Goal: Task Accomplishment & Management: Use online tool/utility

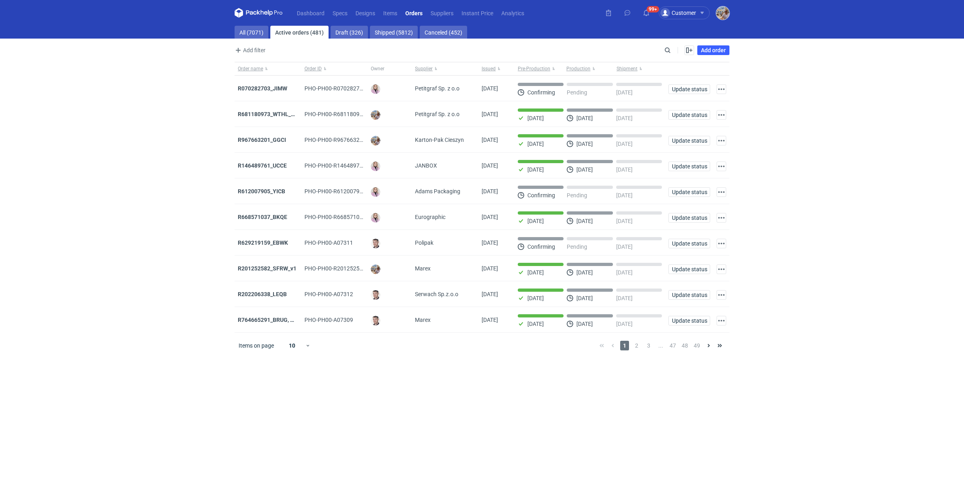
click at [719, 11] on img "button" at bounding box center [722, 12] width 13 height 13
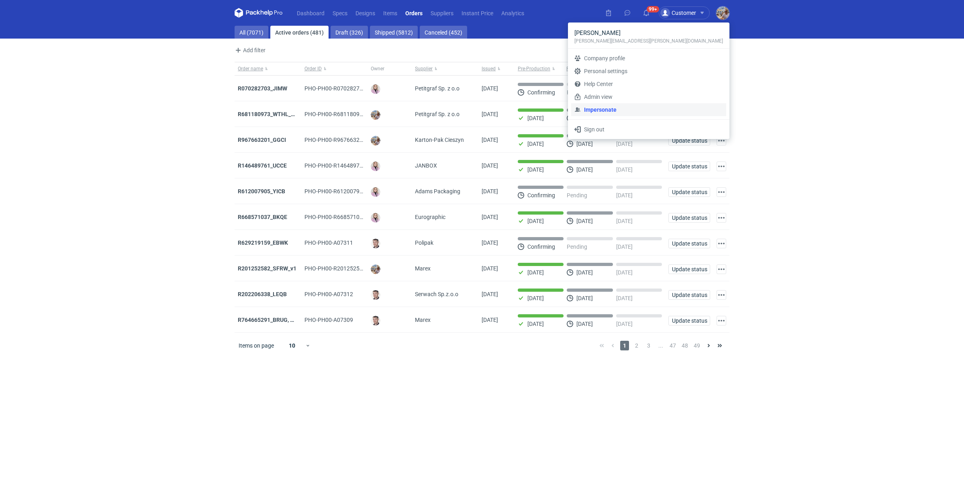
click at [661, 106] on link "Impersonate" at bounding box center [648, 109] width 155 height 13
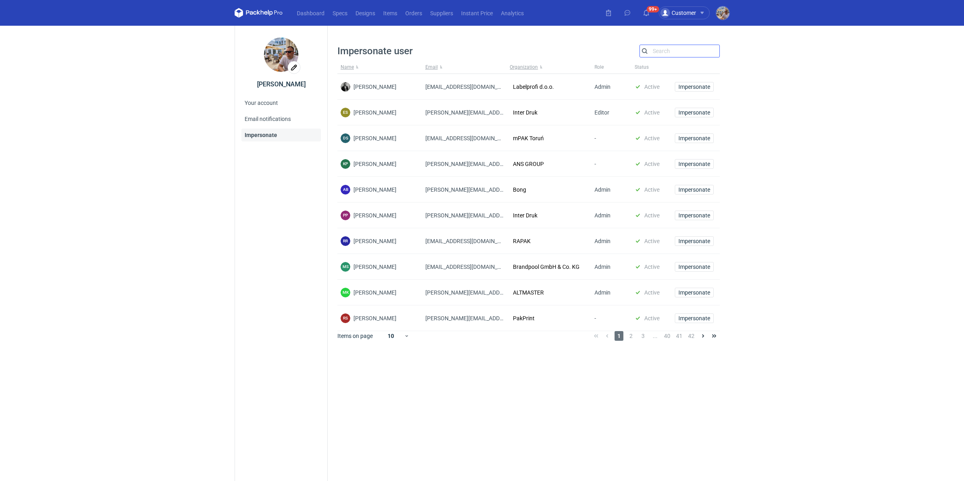
click at [658, 51] on input "Search" at bounding box center [680, 51] width 80 height 10
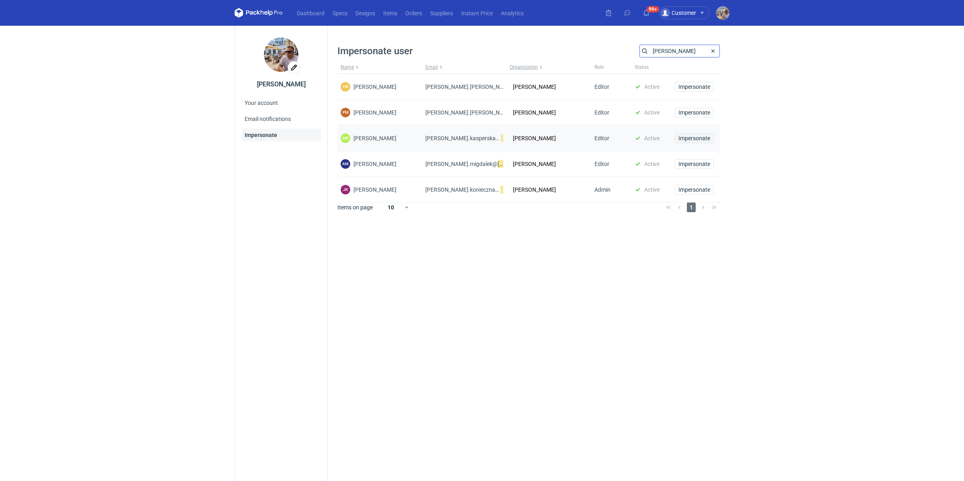
type input "[PERSON_NAME]"
click at [693, 139] on span "Impersonate" at bounding box center [695, 138] width 32 height 6
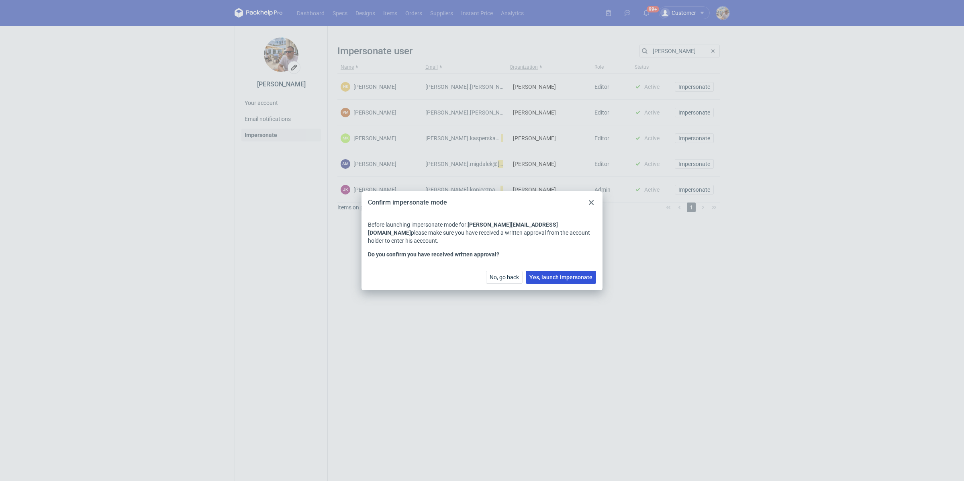
click at [561, 279] on span "Yes, launch impersonate" at bounding box center [560, 277] width 63 height 6
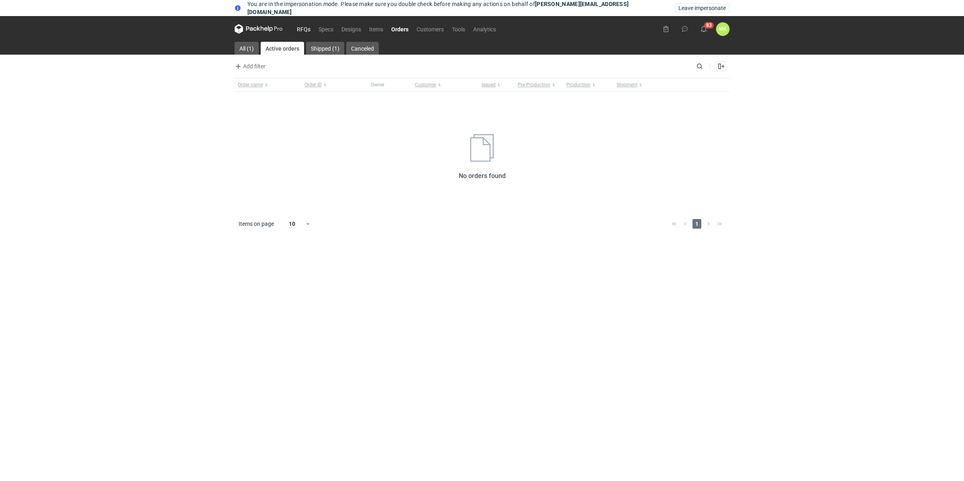
click at [306, 30] on link "RFQs" at bounding box center [304, 29] width 22 height 10
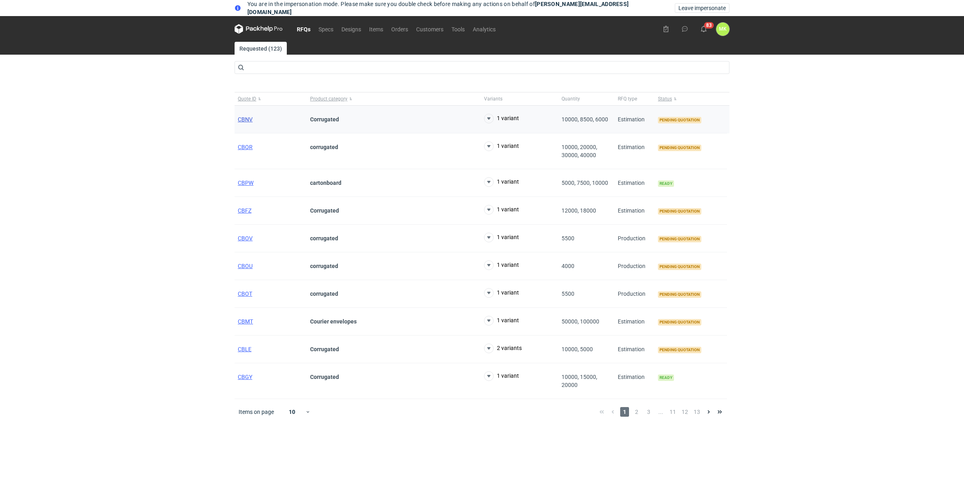
click at [249, 121] on span "CBNV" at bounding box center [245, 119] width 15 height 6
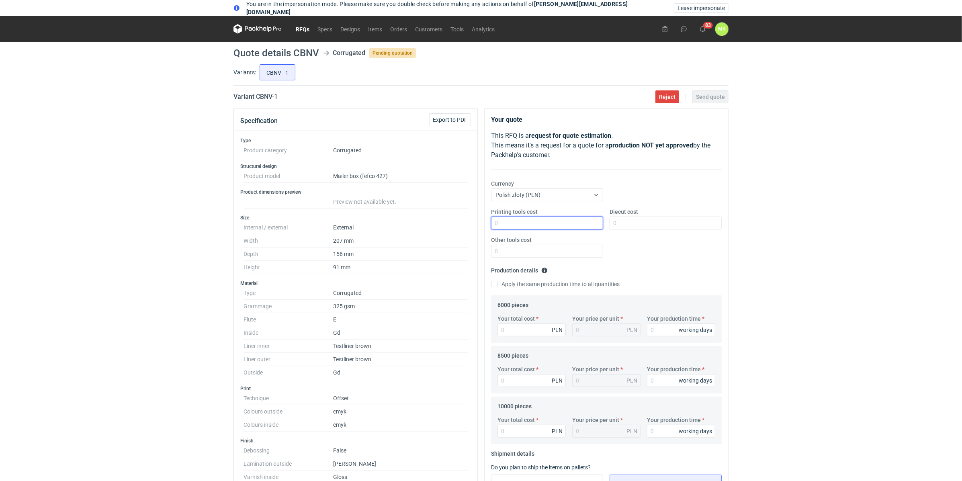
click at [539, 219] on input "Printing tools cost" at bounding box center [547, 223] width 112 height 13
type input "2800"
click at [660, 219] on input "Diecut cost" at bounding box center [665, 223] width 112 height 13
paste input "2600"
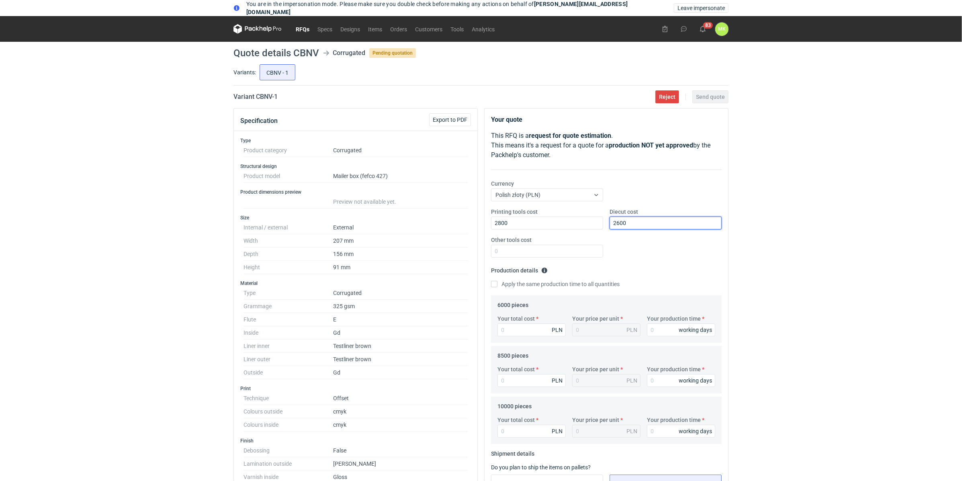
type input "2600"
click at [640, 242] on div "Printing tools cost 2800 Diecut cost 2600 Other tools cost" at bounding box center [606, 236] width 237 height 56
click at [557, 250] on input "Other tools cost" at bounding box center [547, 251] width 112 height 13
type input "0"
click at [701, 266] on fieldset "Production details Please provide the expected time of production in working da…" at bounding box center [606, 279] width 231 height 31
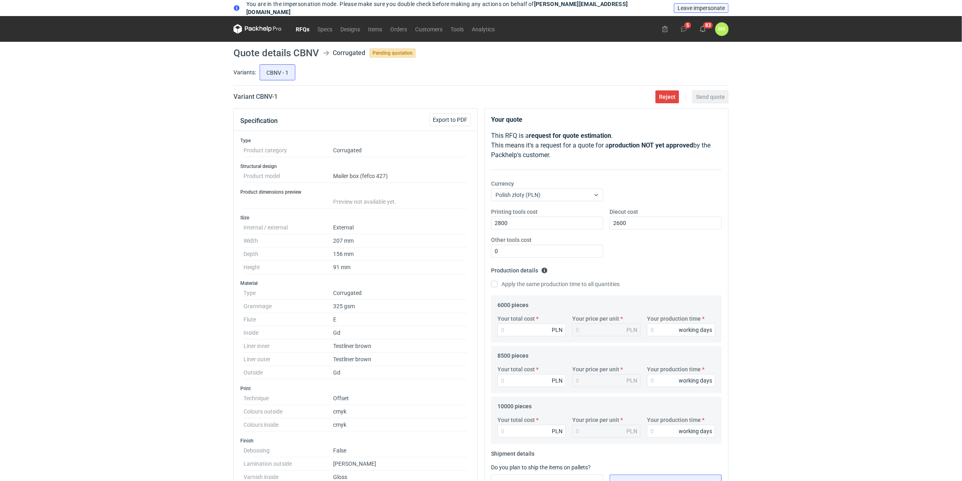
click at [698, 10] on span "Leave impersonate" at bounding box center [700, 8] width 47 height 6
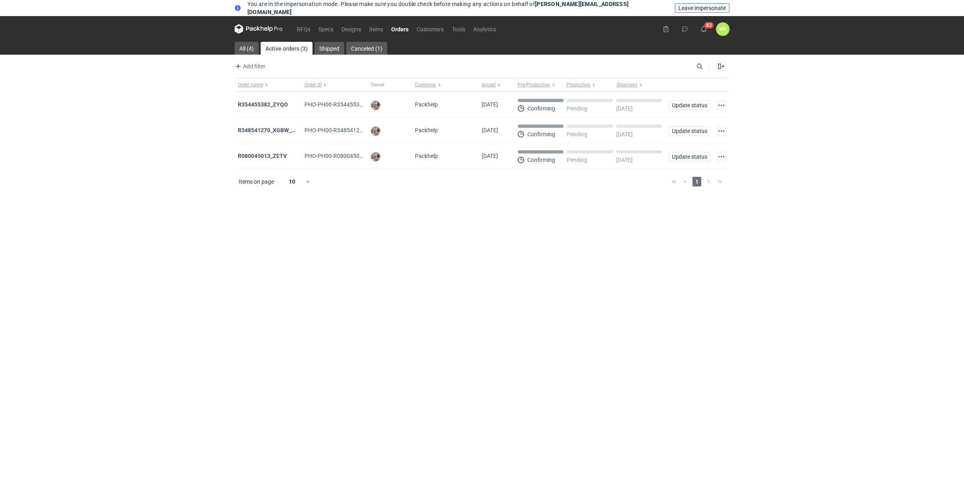
click at [712, 9] on span "Leave impersonate" at bounding box center [702, 8] width 47 height 6
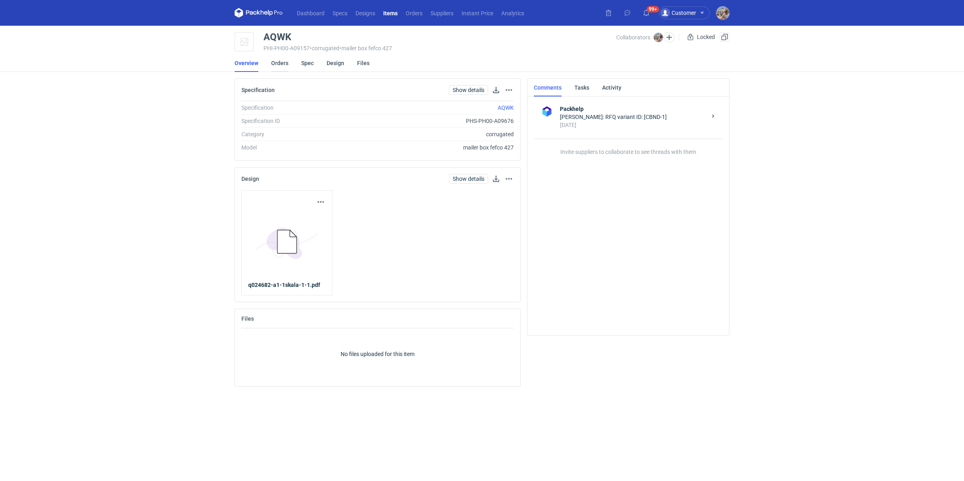
click at [284, 61] on link "Orders" at bounding box center [279, 63] width 17 height 18
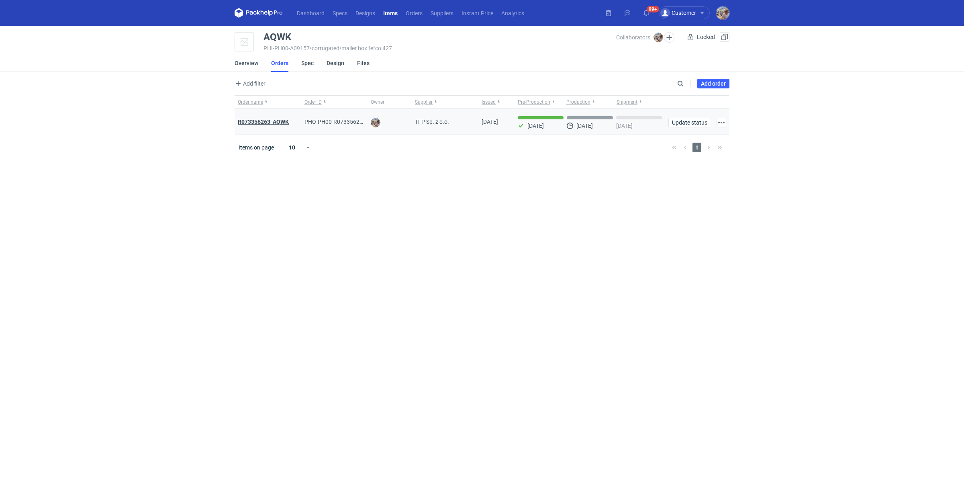
click at [274, 121] on strong "R073356263_AQWK" at bounding box center [263, 122] width 51 height 6
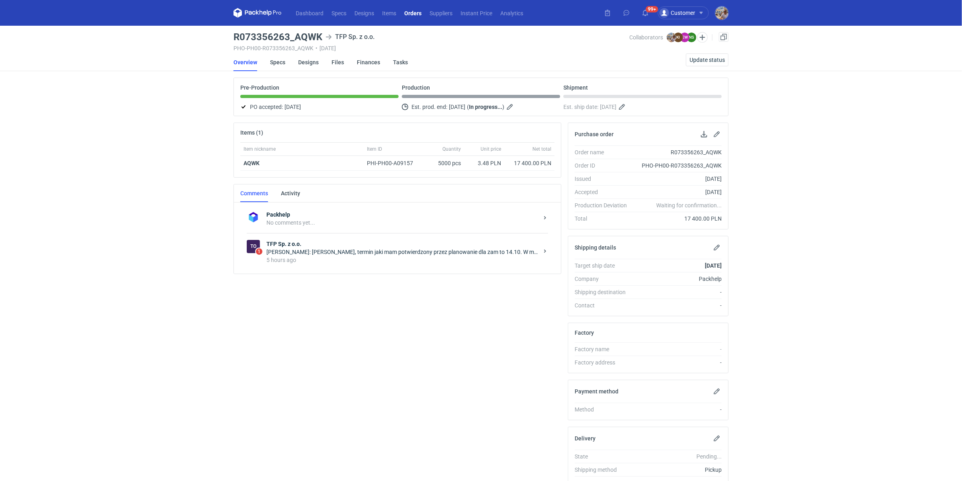
click at [308, 252] on div "Natalia Stępak: Panie Michale, termin jaki mam potwierdzony przez planowanie dl…" at bounding box center [402, 252] width 272 height 8
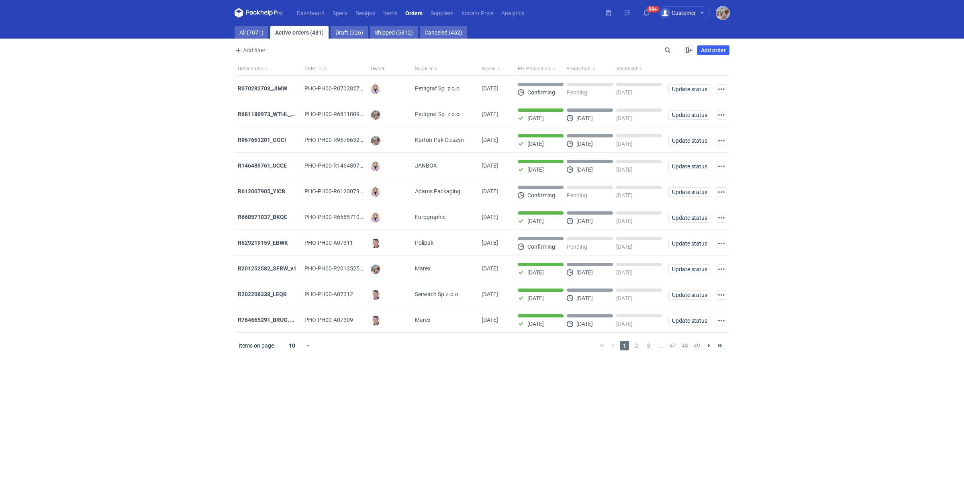
click at [716, 12] on img "button" at bounding box center [722, 12] width 13 height 13
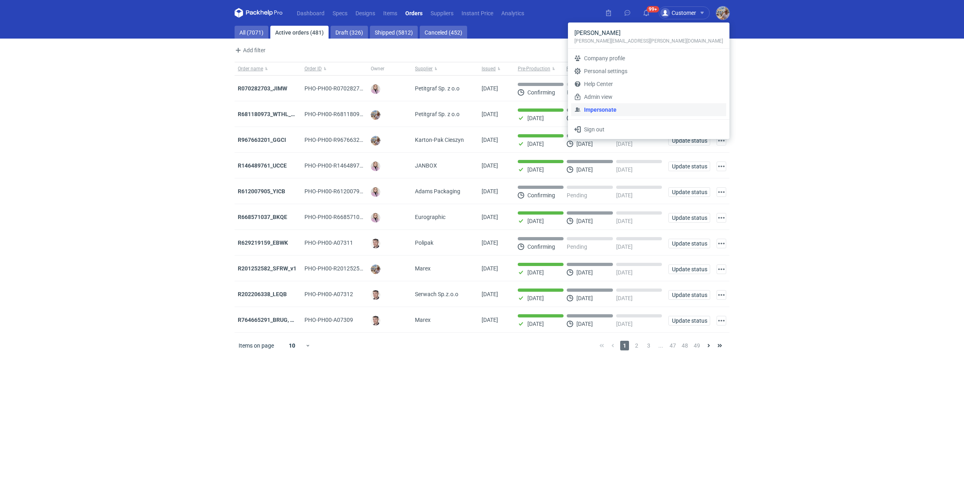
click at [658, 107] on link "Impersonate" at bounding box center [648, 109] width 155 height 13
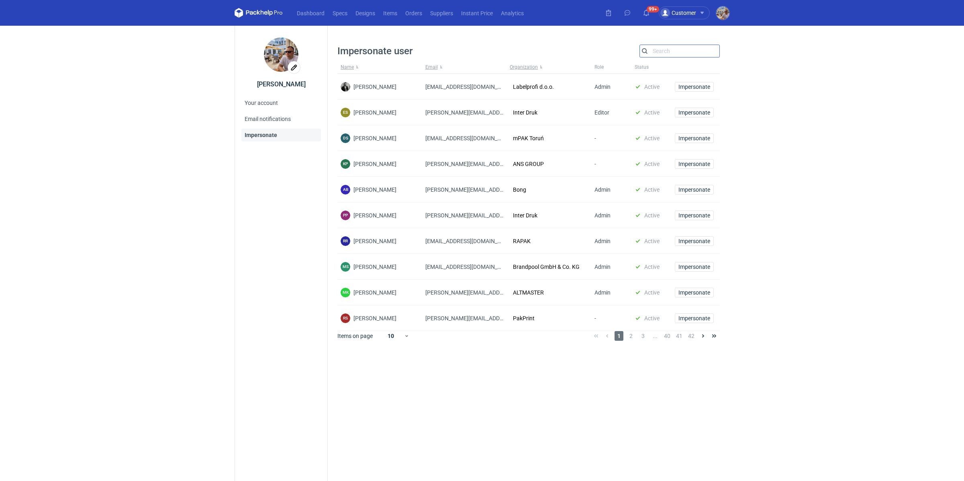
click at [676, 55] on input "Search" at bounding box center [680, 51] width 80 height 10
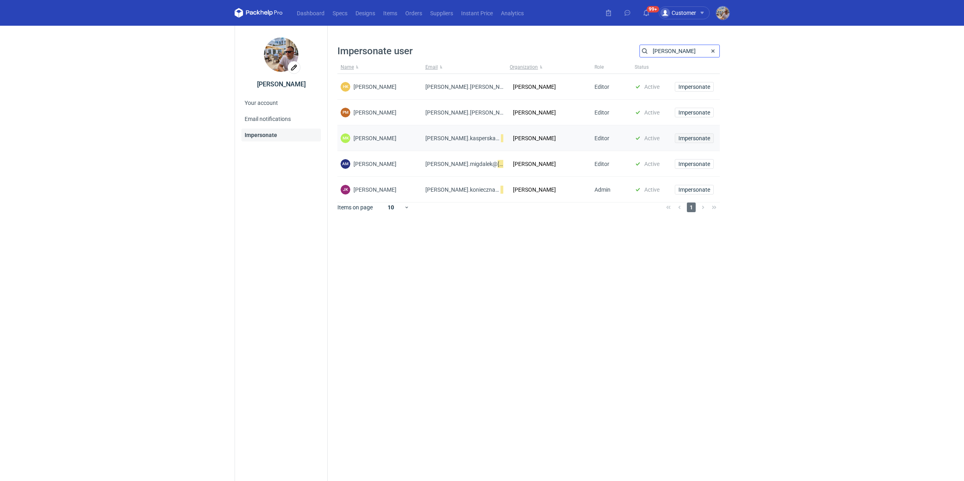
type input "[PERSON_NAME]"
click at [689, 137] on span "Impersonate" at bounding box center [695, 138] width 32 height 6
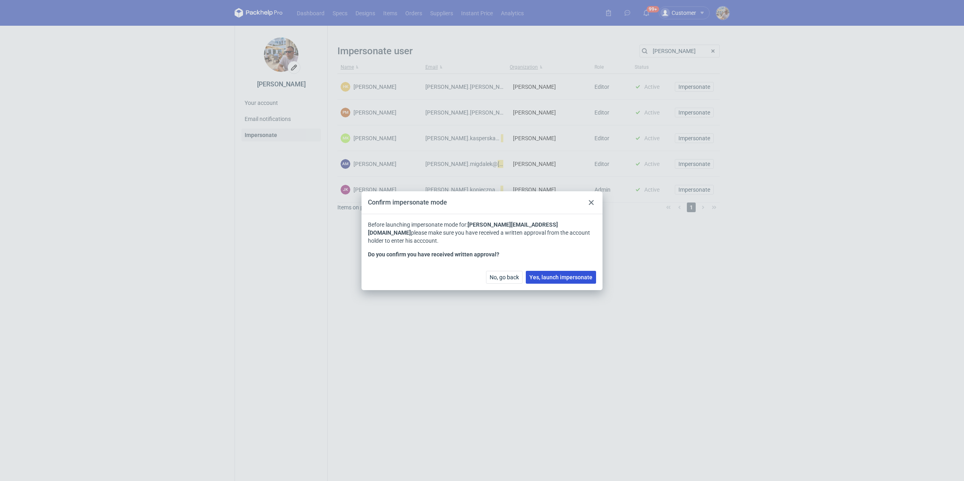
click at [549, 275] on span "Yes, launch impersonate" at bounding box center [560, 277] width 63 height 6
click at [550, 281] on button "Yes, launch impersonate" at bounding box center [561, 277] width 70 height 13
click at [553, 278] on span "Yes, launch impersonate" at bounding box center [560, 277] width 63 height 6
click at [550, 275] on span "Yes, launch impersonate" at bounding box center [560, 277] width 63 height 6
click at [548, 281] on button "Yes, launch impersonate" at bounding box center [561, 277] width 70 height 13
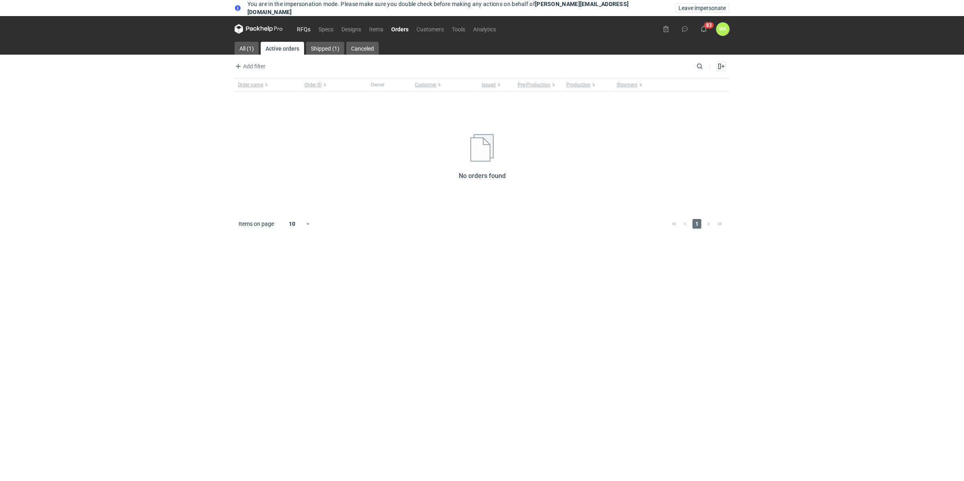
click at [302, 28] on link "RFQs" at bounding box center [304, 29] width 22 height 10
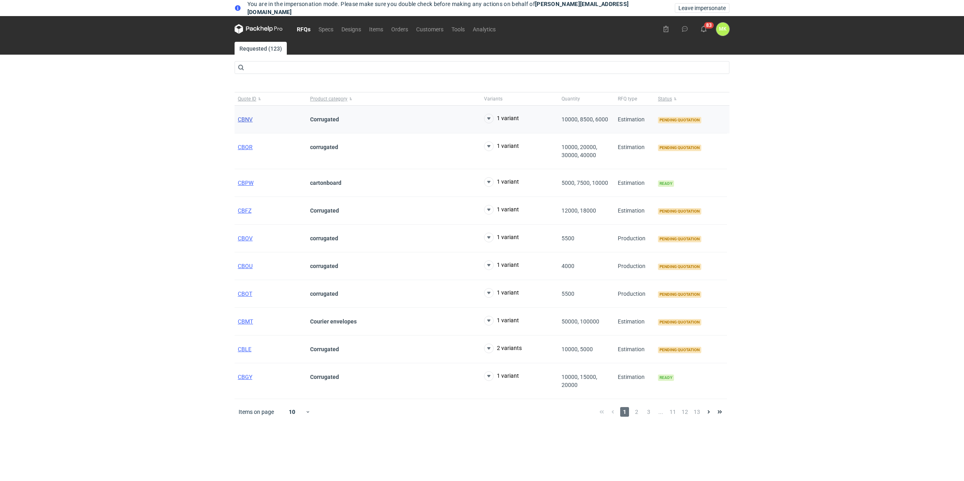
click at [252, 119] on span "CBNV" at bounding box center [245, 119] width 15 height 6
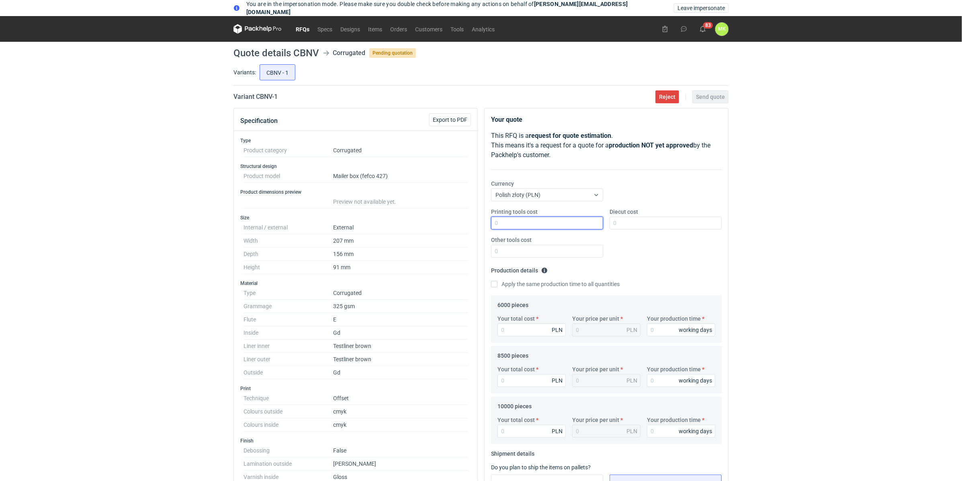
click at [543, 219] on input "Printing tools cost" at bounding box center [547, 223] width 112 height 13
type input "2800"
click at [656, 224] on input "Diecut cost" at bounding box center [665, 223] width 112 height 13
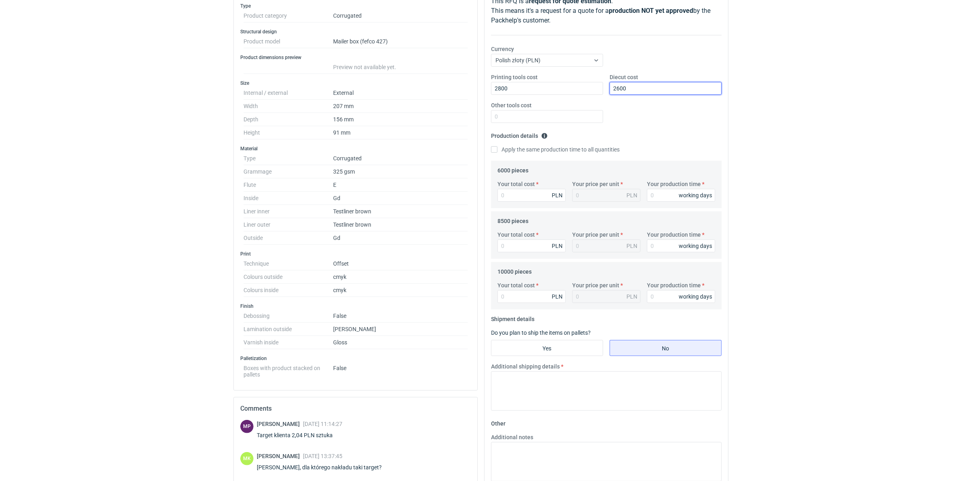
scroll to position [115, 0]
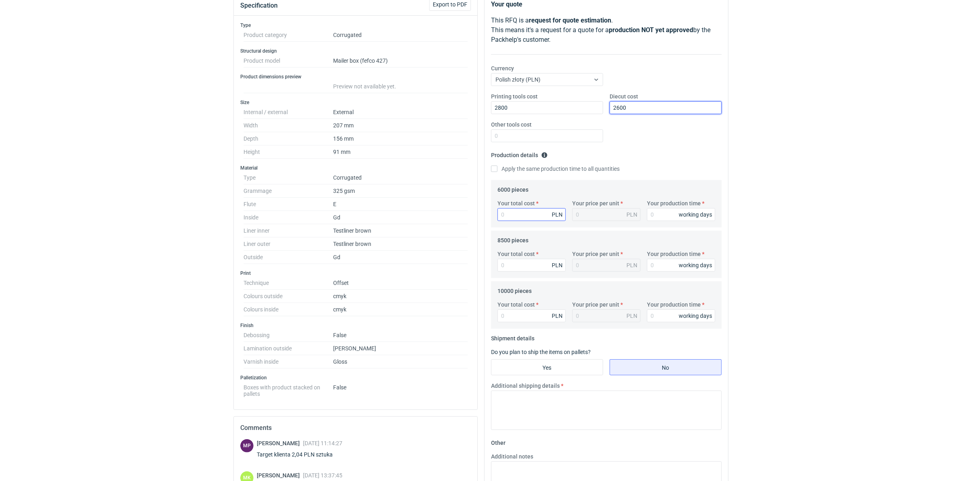
type input "2600"
click at [512, 212] on input "Your total cost" at bounding box center [531, 214] width 68 height 13
type input "1487"
type input "0.25"
type input "14874"
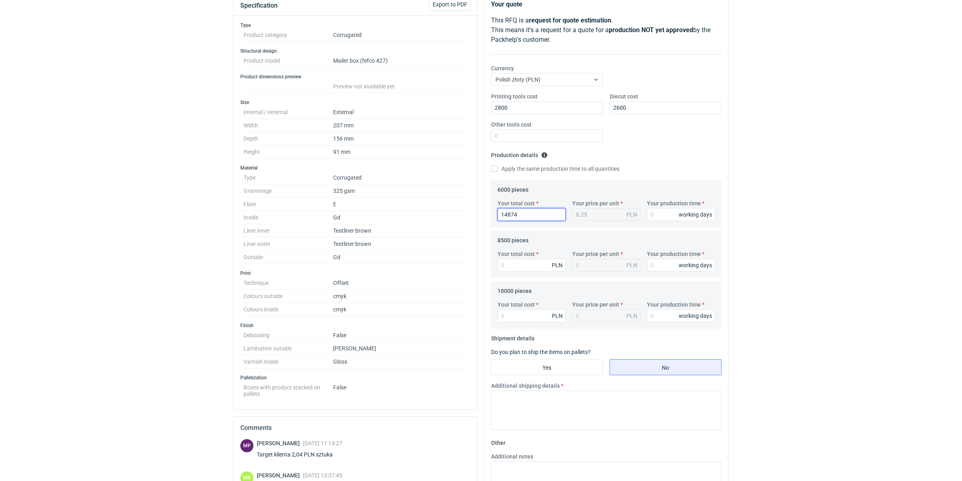
type input "2.48"
type input "14874"
click at [798, 238] on div "You are in the impersonation mode. Please make sure you double check before mak…" at bounding box center [481, 125] width 962 height 481
click at [532, 266] on input "Your total cost" at bounding box center [531, 265] width 68 height 13
type input "187"
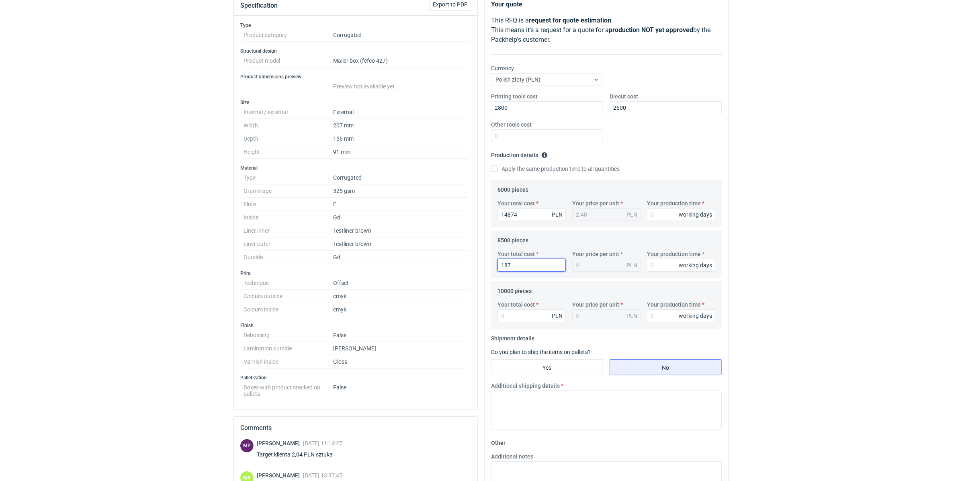
type input "0.02"
type input "18742"
type input "2.2"
type input "18742.50"
type input "2.21"
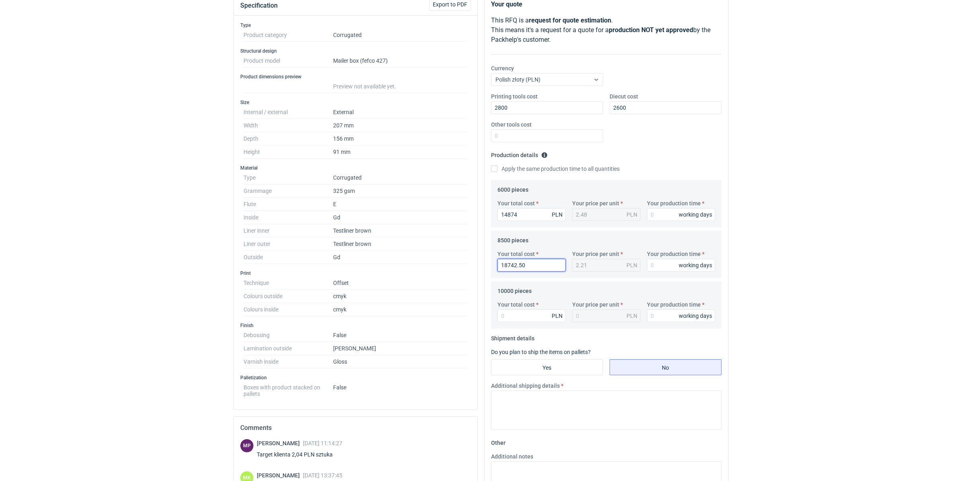
type input "18742.50"
click at [803, 286] on div "You are in the impersonation mode. Please make sure you double check before mak…" at bounding box center [481, 125] width 962 height 481
click at [510, 315] on input "Your total cost" at bounding box center [531, 315] width 68 height 13
type input "2040"
type input "0.2"
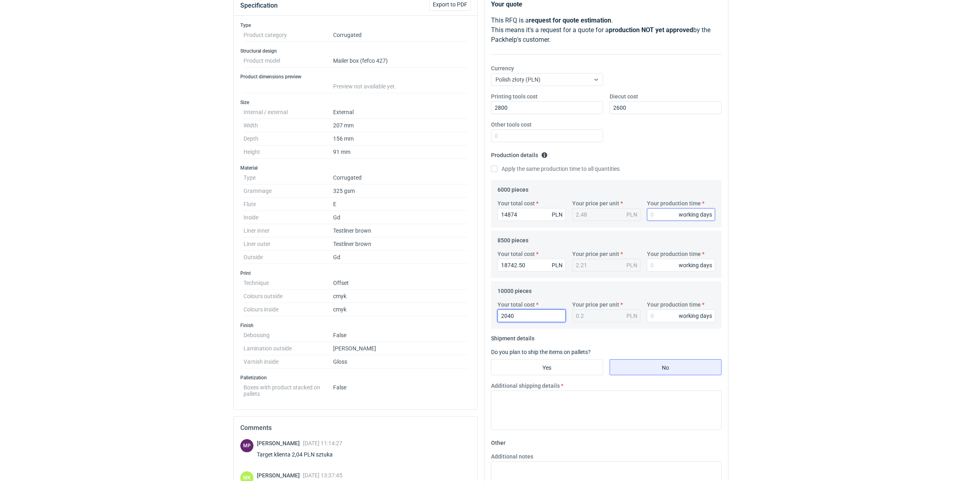
type input "2040"
click at [661, 215] on input "Your production time" at bounding box center [681, 214] width 68 height 13
type input "15"
click at [663, 268] on input "Your production time" at bounding box center [681, 265] width 68 height 13
type input "15"
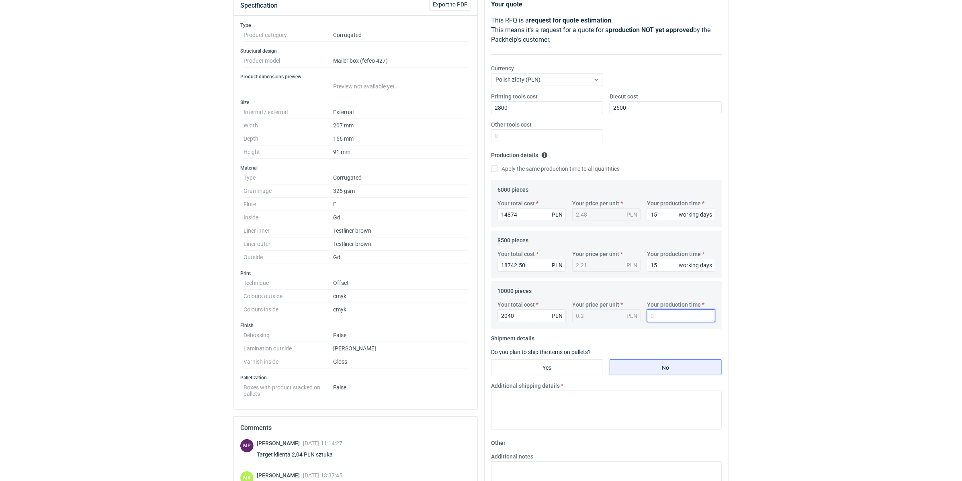
click at [665, 316] on input "Your production time" at bounding box center [681, 315] width 68 height 13
type input "15"
click at [799, 313] on div "You are in the impersonation mode. Please make sure you double check before mak…" at bounding box center [481, 125] width 962 height 481
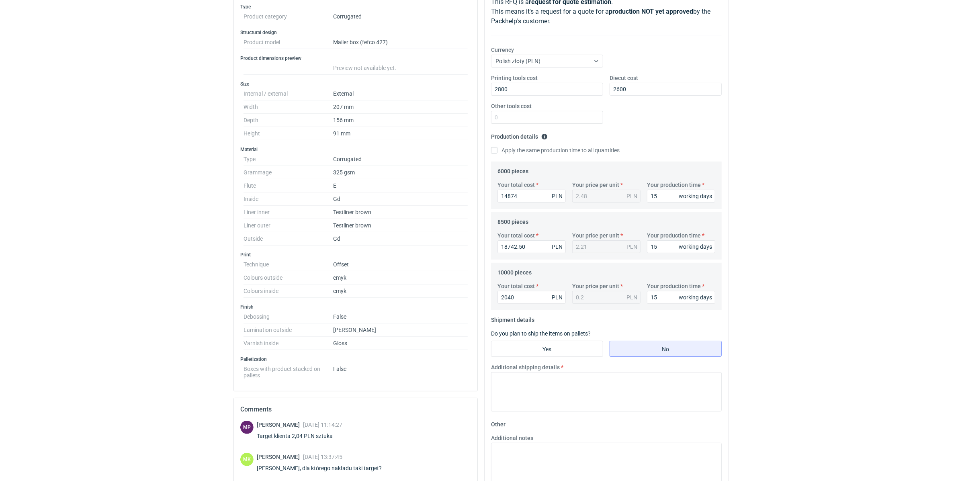
scroll to position [135, 0]
click at [578, 339] on label "Yes" at bounding box center [547, 347] width 112 height 16
click at [578, 340] on input "Yes" at bounding box center [546, 347] width 111 height 15
radio input "true"
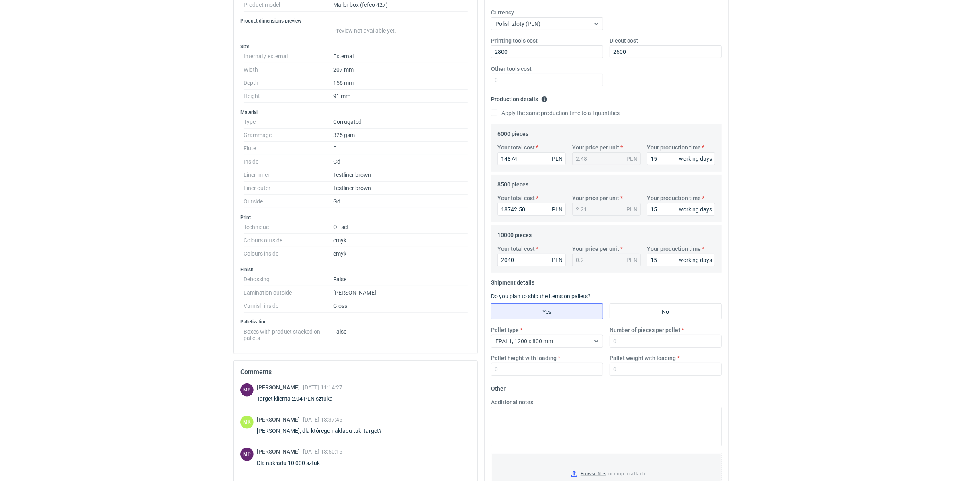
scroll to position [213, 0]
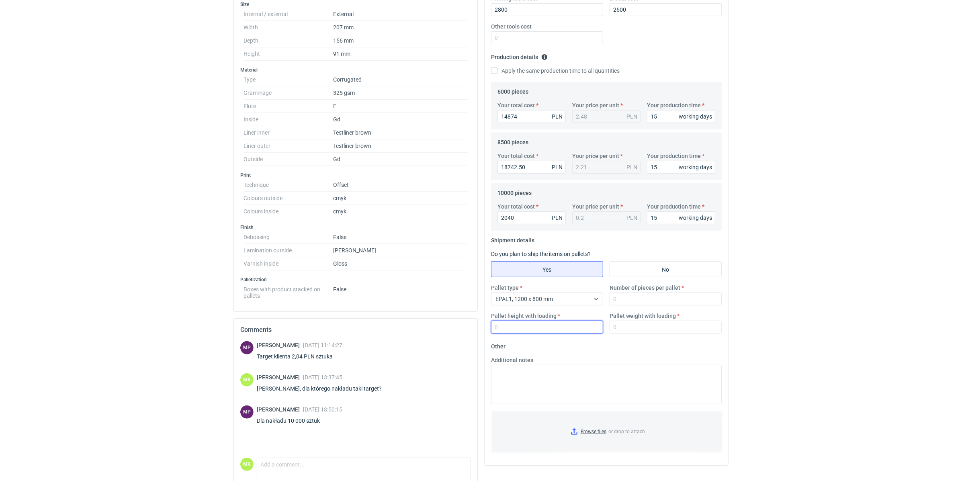
click at [522, 327] on input "Pallet height with loading" at bounding box center [547, 327] width 112 height 13
type input "1800"
click at [653, 298] on input "Number of pieces per pallet" at bounding box center [665, 298] width 112 height 13
type input "2000"
click at [848, 268] on html "You are in the impersonation mode. Please make sure you double check before mak…" at bounding box center [481, 27] width 962 height 481
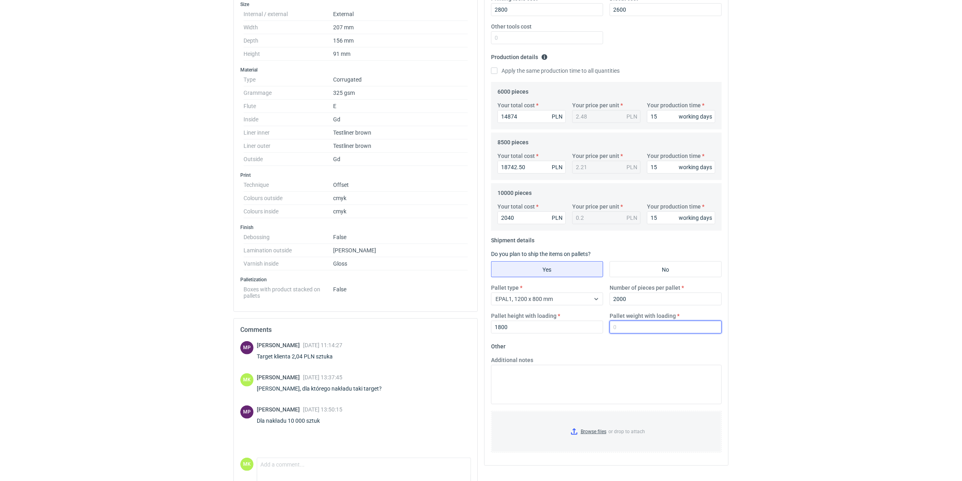
click at [660, 329] on input "Pallet weight with loading" at bounding box center [665, 327] width 112 height 13
type input "5"
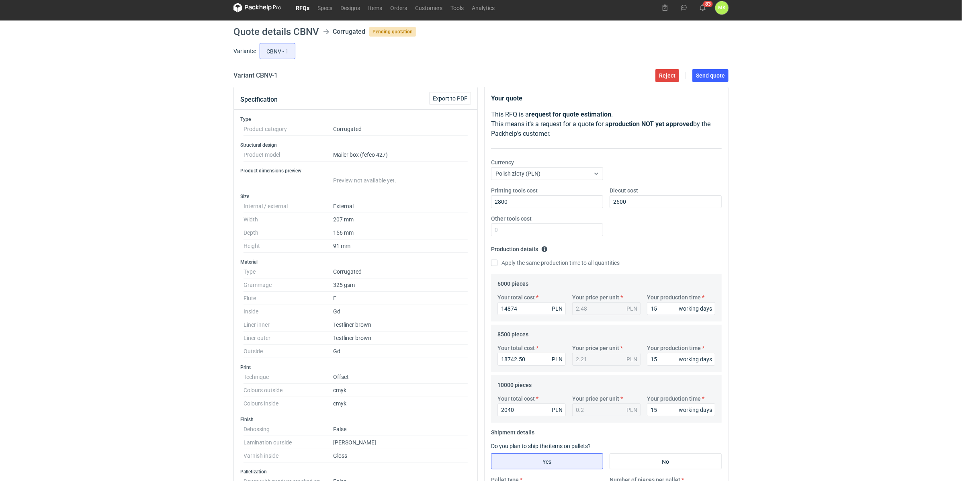
scroll to position [21, 0]
type input "347"
click at [719, 70] on button "Send quote" at bounding box center [710, 75] width 36 height 13
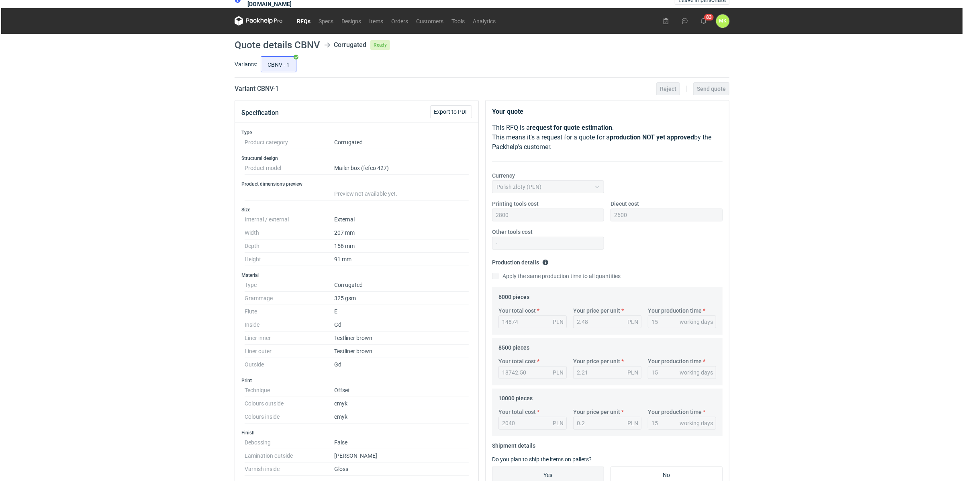
scroll to position [0, 0]
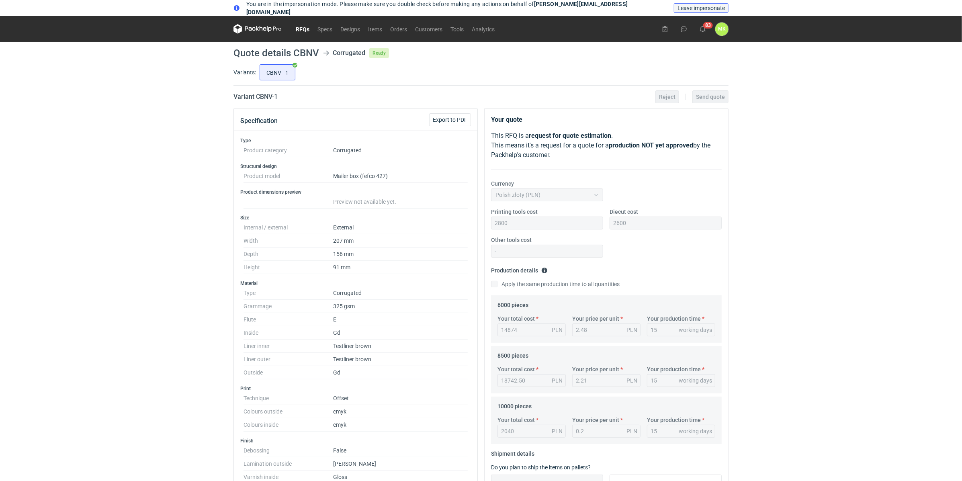
click at [691, 8] on span "Leave impersonate" at bounding box center [700, 8] width 47 height 6
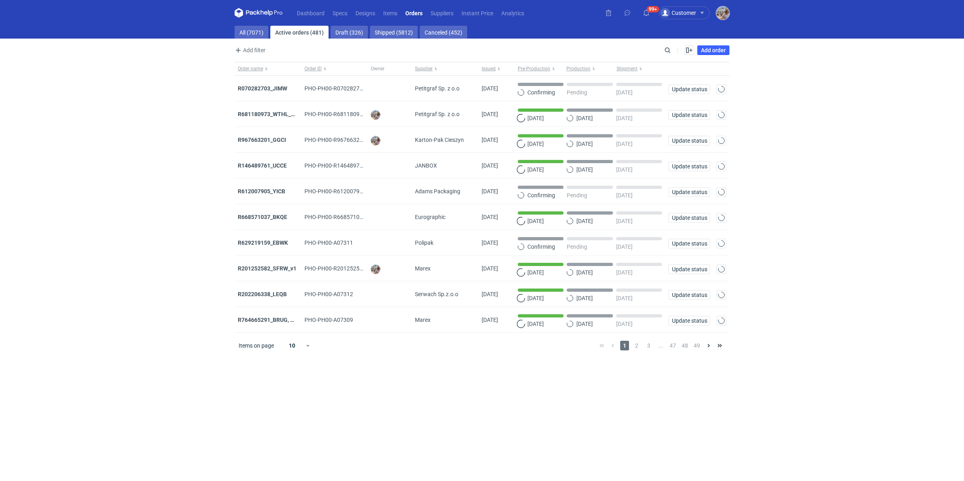
click at [717, 13] on img "button" at bounding box center [722, 12] width 13 height 13
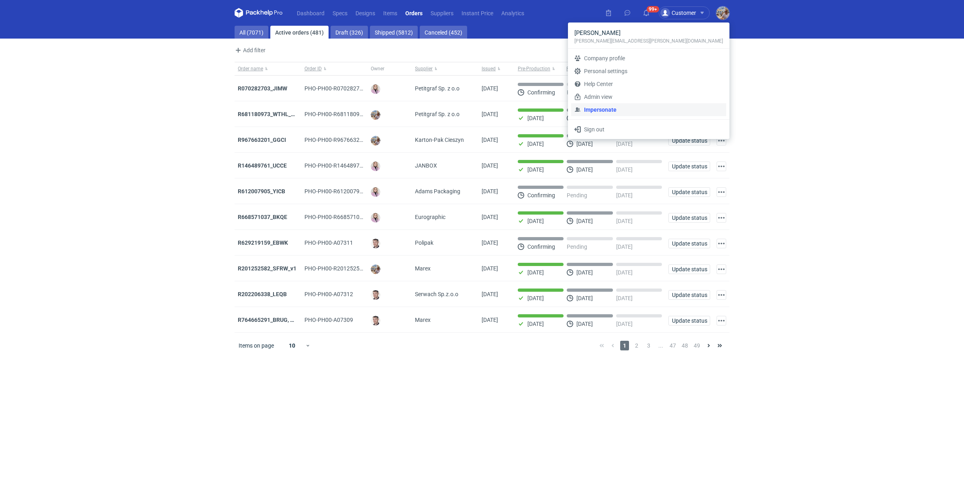
click at [659, 112] on link "Impersonate" at bounding box center [648, 109] width 155 height 13
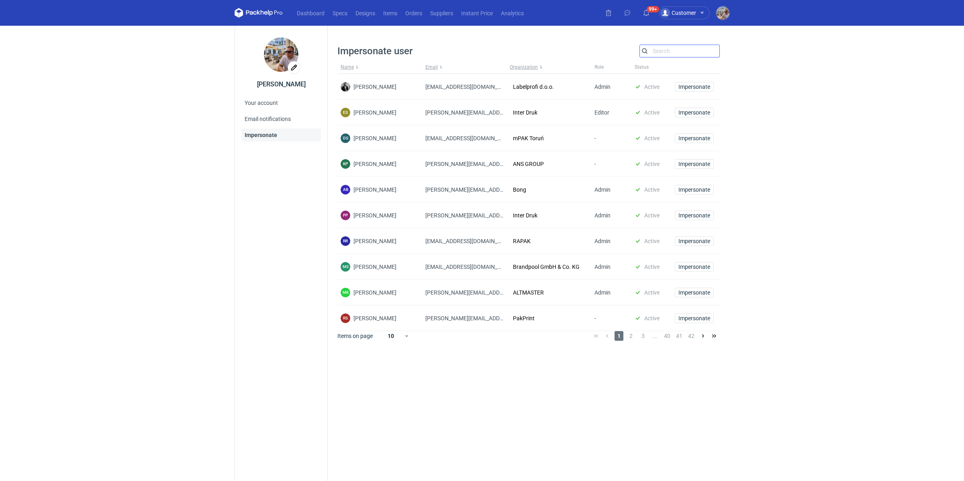
click at [674, 52] on input "Search" at bounding box center [680, 51] width 80 height 10
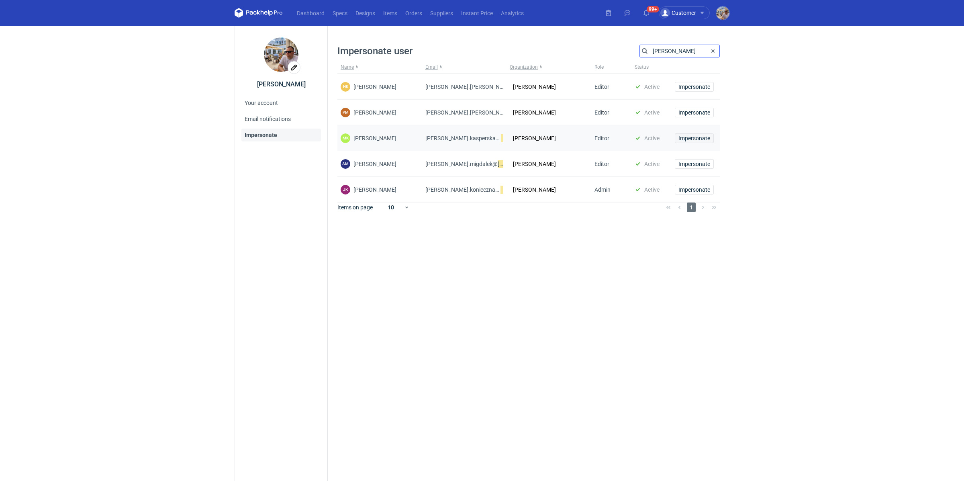
type input "[PERSON_NAME]"
click at [701, 136] on span "Impersonate" at bounding box center [695, 138] width 32 height 6
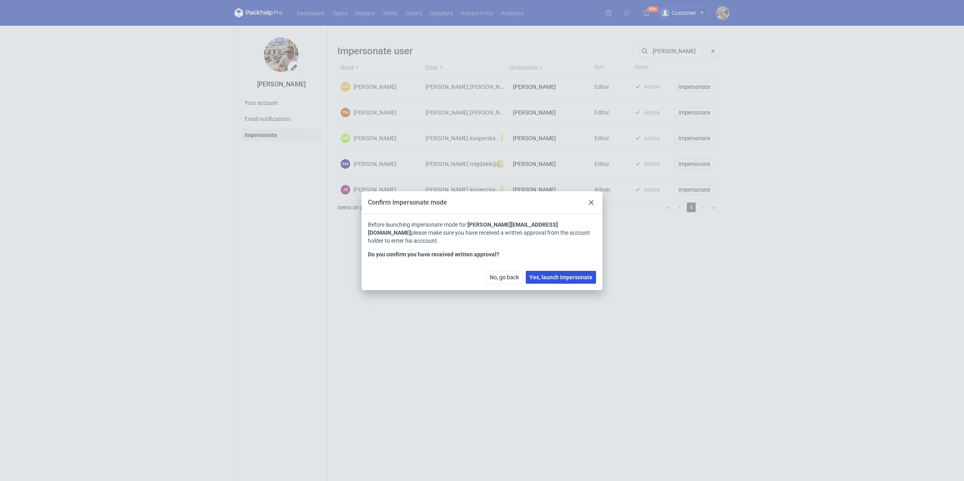
click at [559, 272] on button "Yes, launch impersonate" at bounding box center [561, 277] width 70 height 13
click at [548, 280] on button "Yes, launch impersonate" at bounding box center [561, 277] width 70 height 13
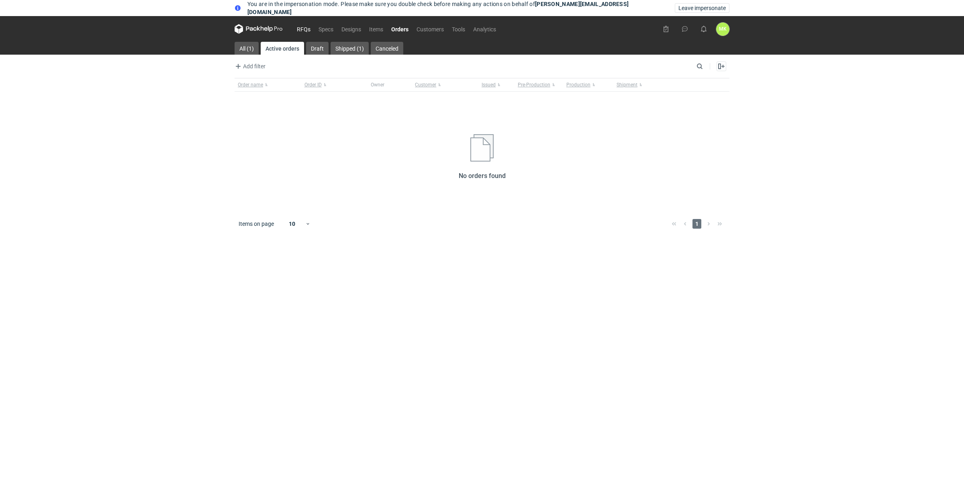
click at [303, 27] on link "RFQs" at bounding box center [304, 29] width 22 height 10
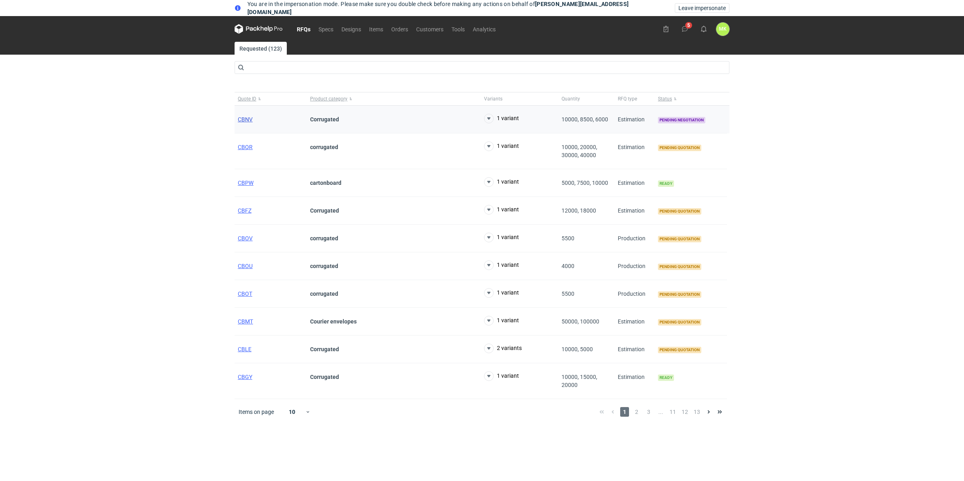
click at [240, 119] on span "CBNV" at bounding box center [245, 119] width 15 height 6
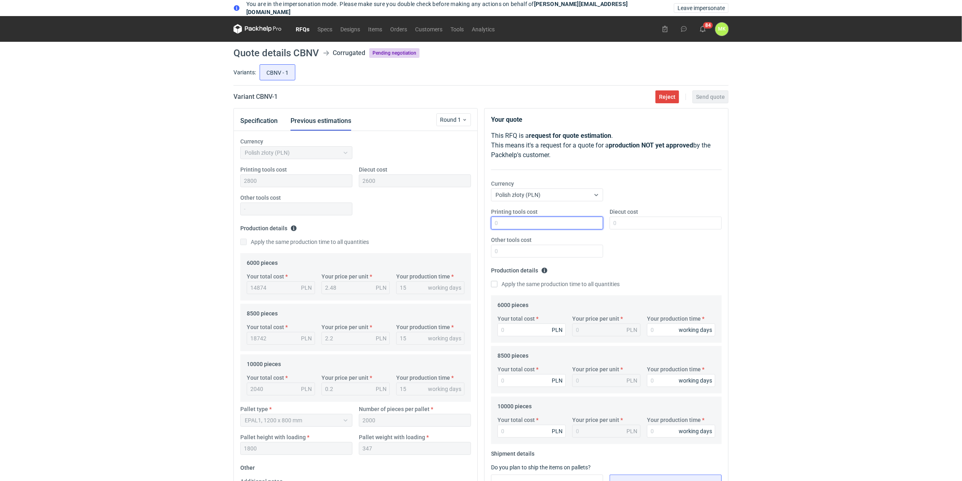
click at [541, 220] on input "Printing tools cost" at bounding box center [547, 223] width 112 height 13
paste input "2800"
type input "2800"
click at [736, 216] on div "You are in the impersonation mode. Please make sure you double check before mak…" at bounding box center [481, 240] width 962 height 481
click at [638, 221] on input "Diecut cost" at bounding box center [665, 223] width 112 height 13
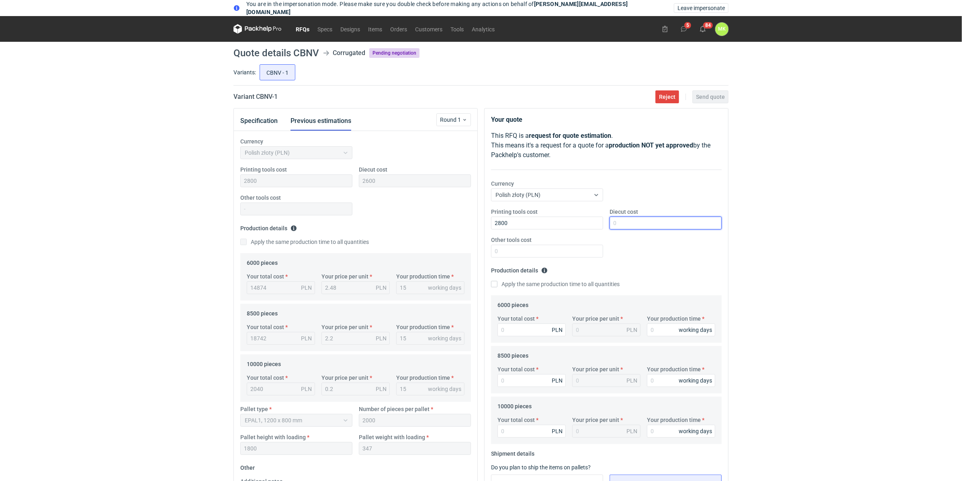
paste input "2600"
type input "2600"
click at [809, 226] on div "You are in the impersonation mode. Please make sure you double check before mak…" at bounding box center [481, 240] width 962 height 481
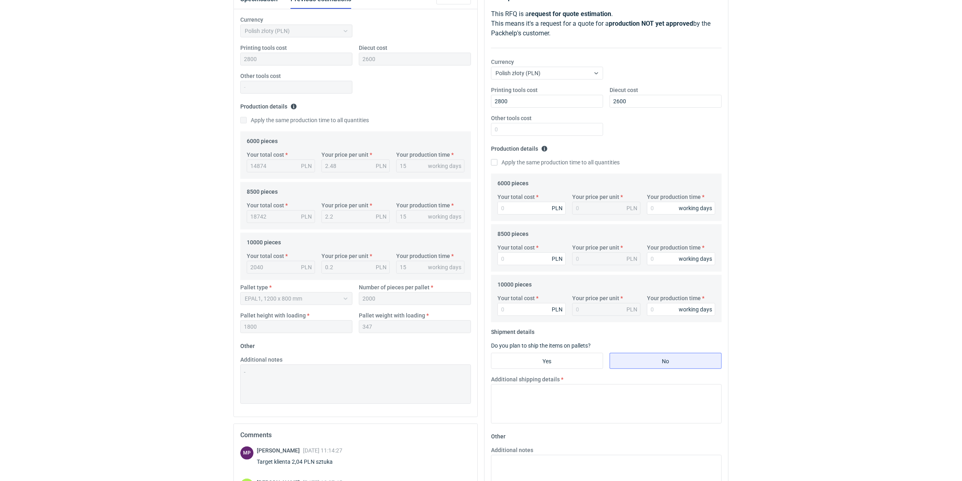
scroll to position [189, 0]
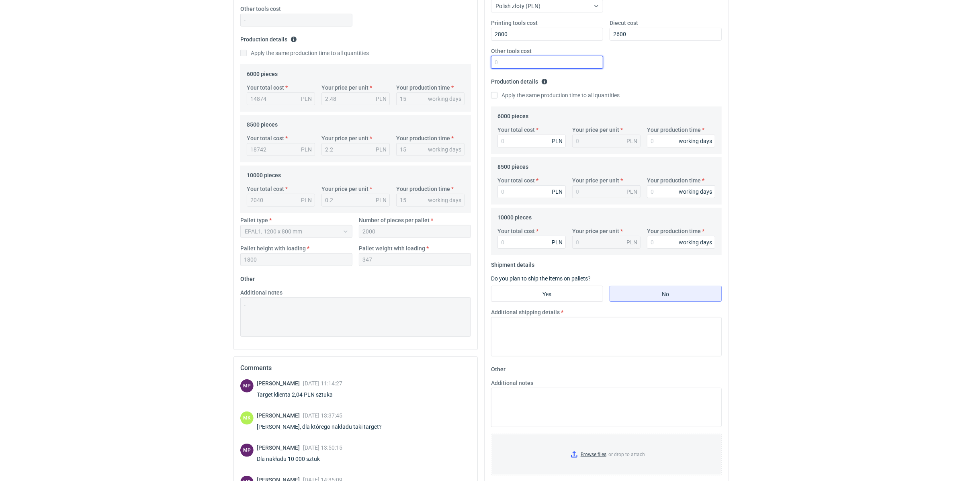
click at [504, 61] on input "Other tools cost" at bounding box center [547, 62] width 112 height 13
type input "0"
click at [747, 98] on div "You are in the impersonation mode. Please make sure you double check before mak…" at bounding box center [481, 51] width 962 height 481
click at [535, 141] on input "Your total cost" at bounding box center [531, 141] width 68 height 13
paste input "14874"
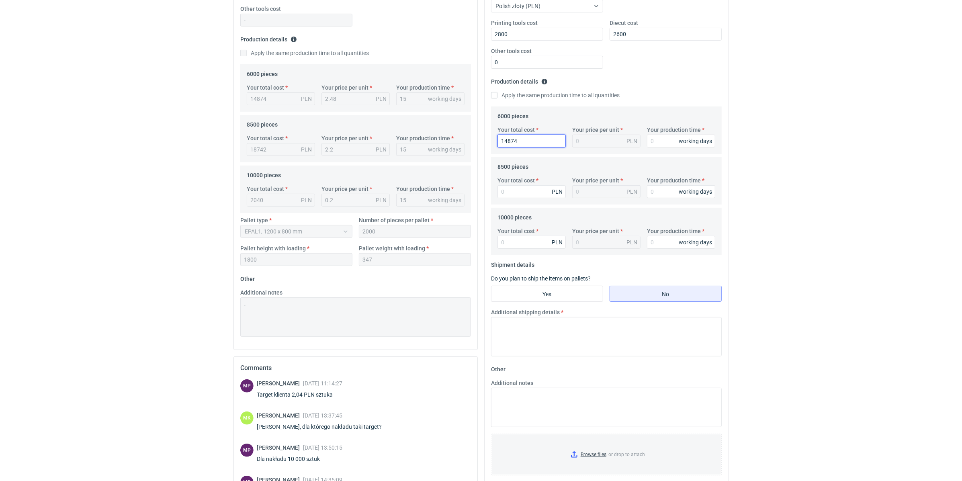
type input "14874"
type input "2.48"
click at [758, 190] on div "You are in the impersonation mode. Please make sure you double check before mak…" at bounding box center [481, 51] width 962 height 481
click at [513, 191] on input "Your total cost" at bounding box center [531, 191] width 68 height 13
paste input "18742.5"
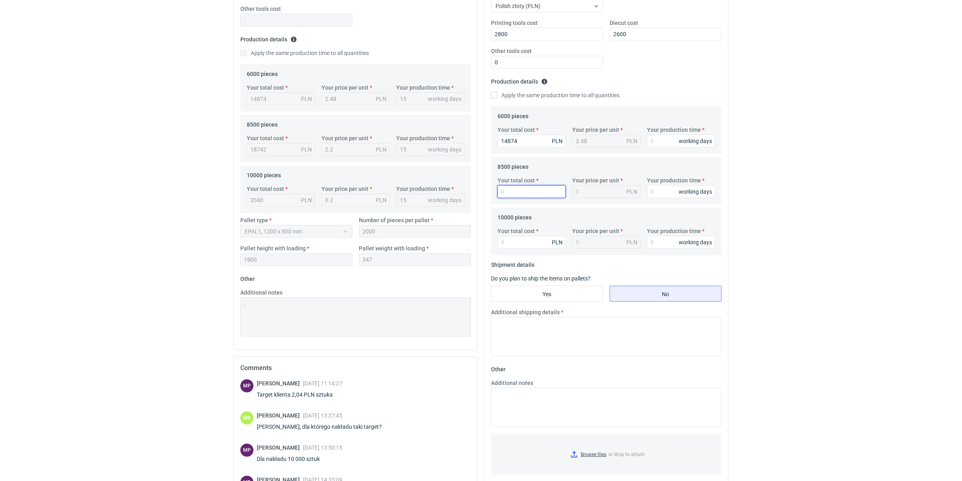
type input "18742.5"
type input "2.21"
type input "18742.5"
click at [794, 211] on div "You are in the impersonation mode. Please make sure you double check before mak…" at bounding box center [481, 51] width 962 height 481
click at [658, 144] on input "Your production time" at bounding box center [681, 141] width 68 height 13
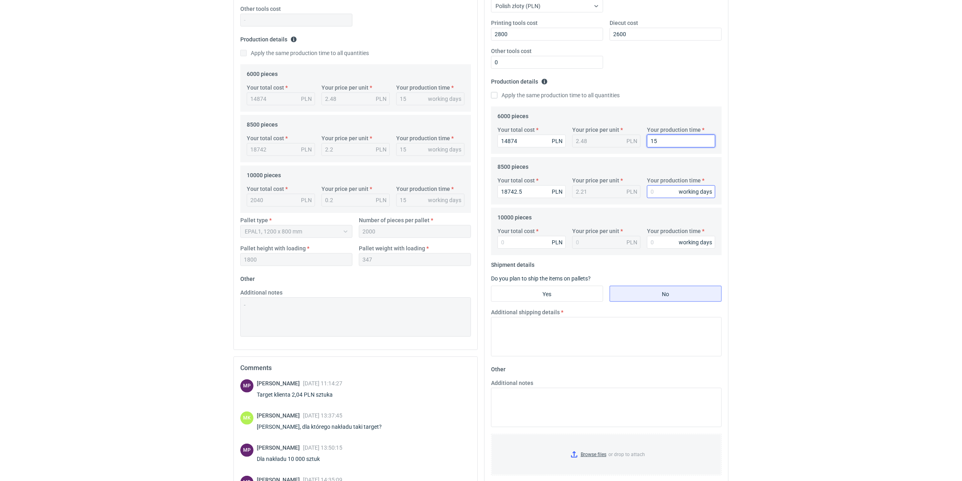
type input "15"
click at [670, 188] on input "Your production time" at bounding box center [681, 191] width 68 height 13
type input "15"
click at [671, 244] on input "Your production time" at bounding box center [681, 242] width 68 height 13
type input "15"
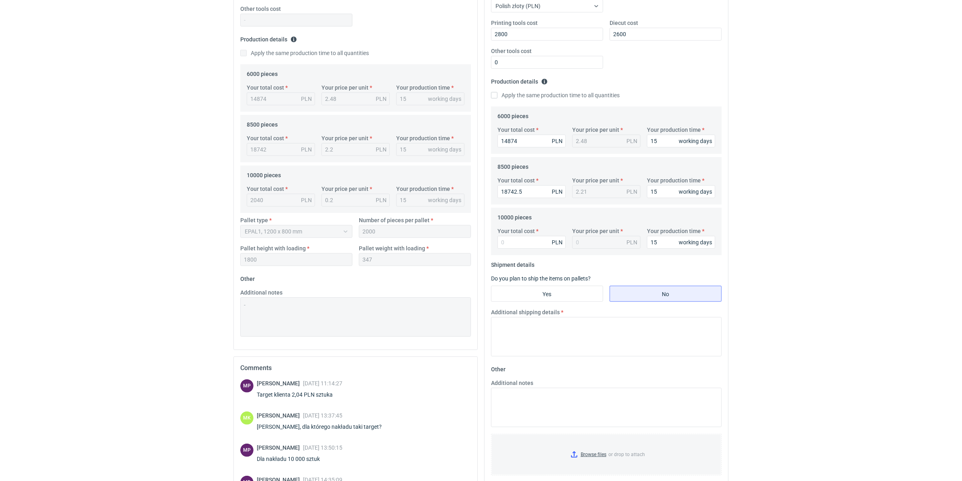
click at [820, 211] on div "You are in the impersonation mode. Please make sure you double check before mak…" at bounding box center [481, 51] width 962 height 481
click at [525, 242] on input "Your total cost" at bounding box center [531, 242] width 68 height 13
type input "20400"
type input "2.04"
type input "20400"
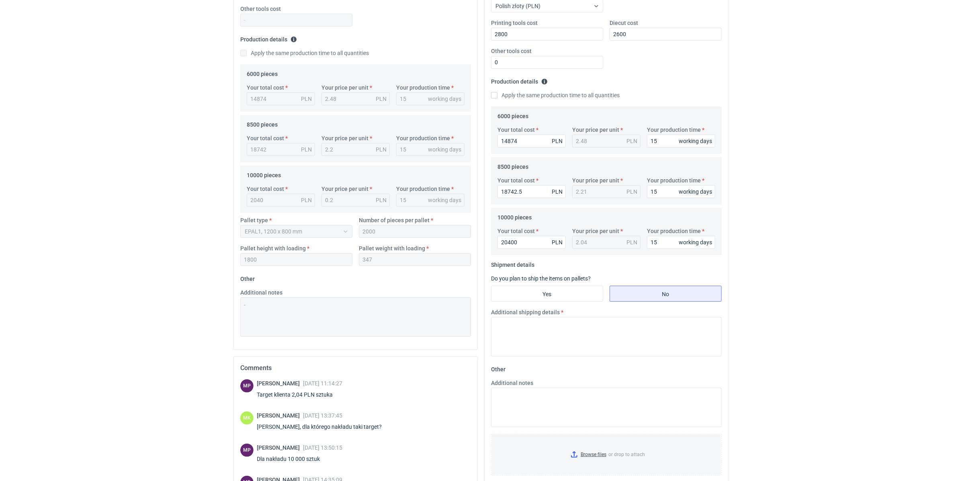
click at [784, 263] on div "You are in the impersonation mode. Please make sure you double check before mak…" at bounding box center [481, 51] width 962 height 481
click at [564, 295] on input "Yes" at bounding box center [546, 293] width 111 height 15
radio input "true"
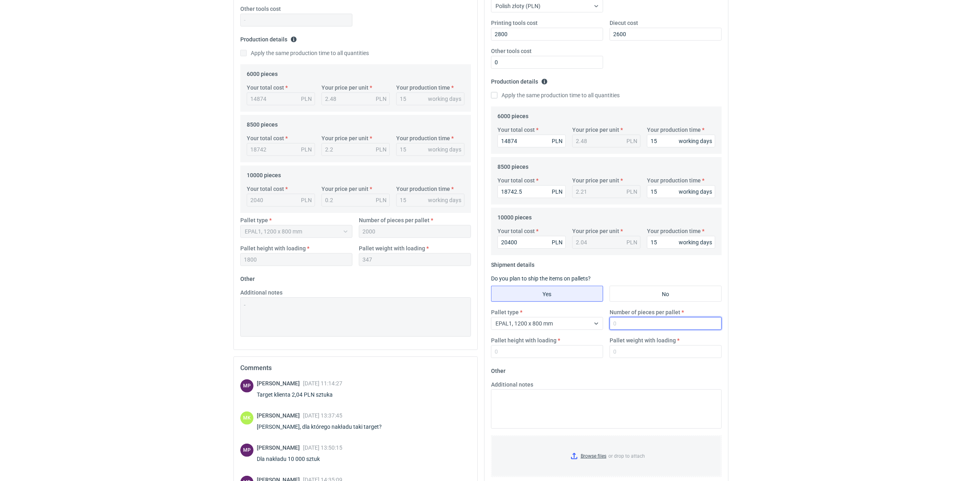
click at [638, 325] on input "Number of pieces per pallet" at bounding box center [665, 323] width 112 height 13
paste input "2000"
type input "2000"
click at [803, 292] on html "You are in the impersonation mode. Please make sure you double check before mak…" at bounding box center [481, 51] width 962 height 481
click at [554, 353] on input "Pallet height with loading" at bounding box center [547, 351] width 112 height 13
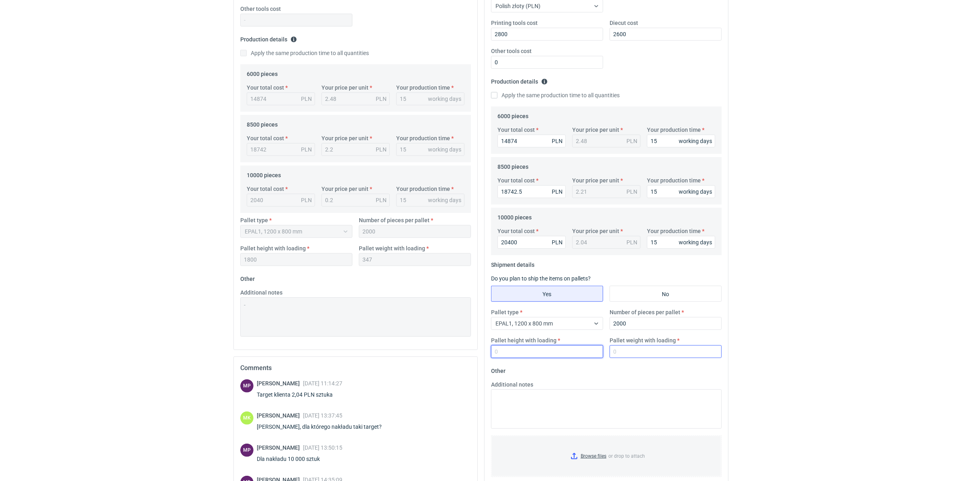
paste input "1800"
type input "1800"
click at [798, 292] on html "You are in the impersonation mode. Please make sure you double check before mak…" at bounding box center [481, 51] width 962 height 481
click at [644, 351] on input "Pallet weight with loading" at bounding box center [665, 351] width 112 height 13
type input "400"
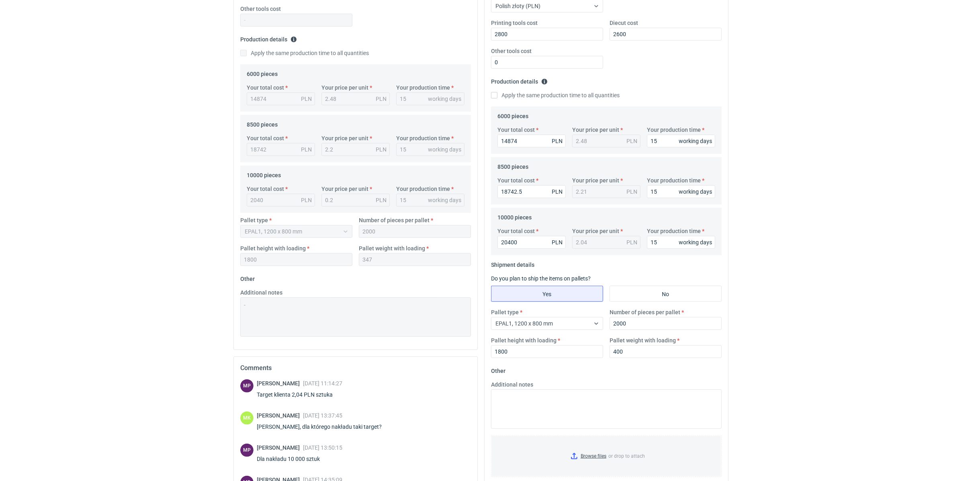
click at [798, 292] on html "You are in the impersonation mode. Please make sure you double check before mak…" at bounding box center [481, 51] width 962 height 481
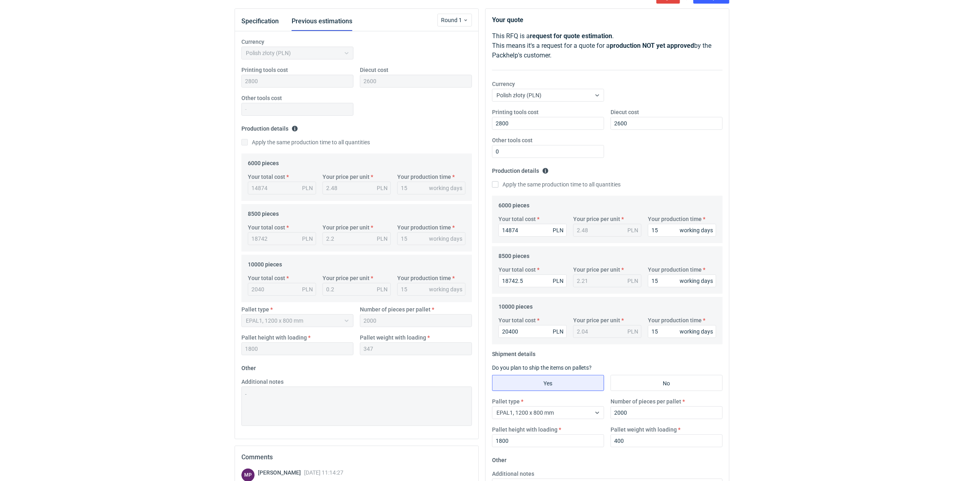
scroll to position [0, 0]
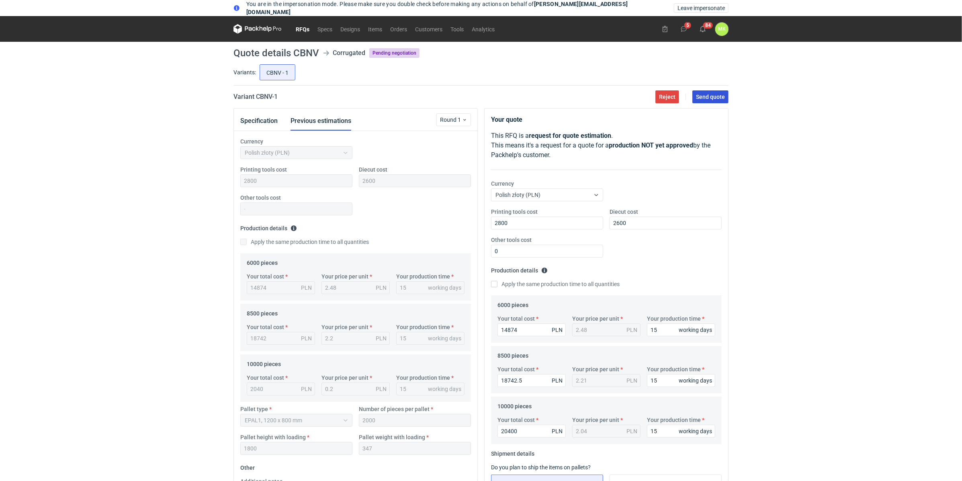
click at [715, 98] on span "Send quote" at bounding box center [710, 97] width 29 height 6
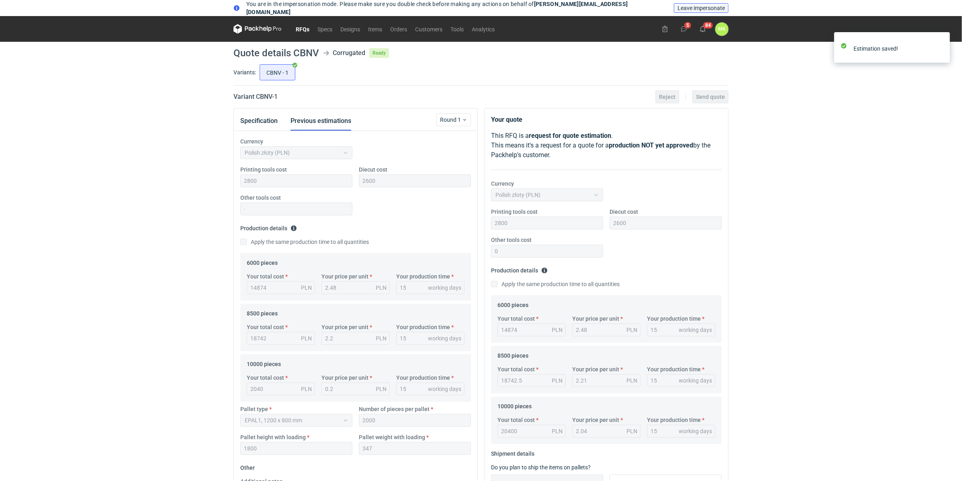
click at [709, 9] on span "Leave impersonate" at bounding box center [700, 8] width 47 height 6
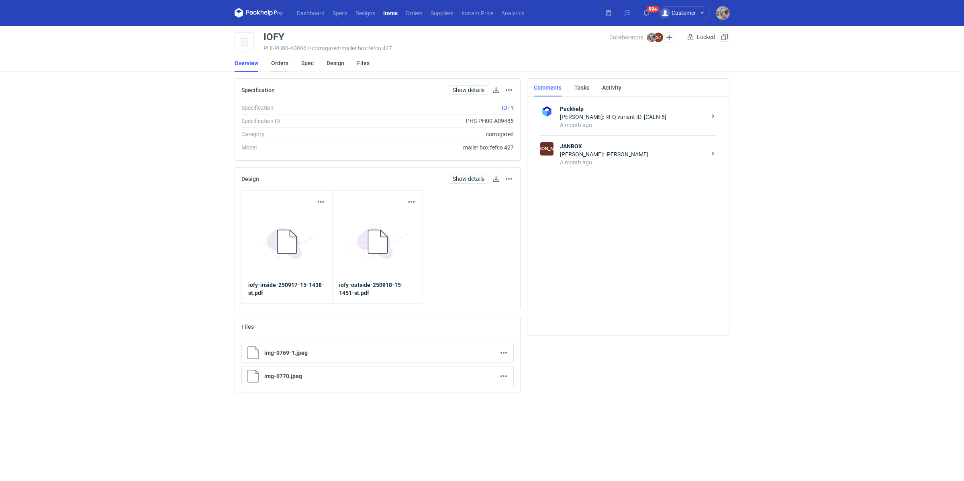
click at [277, 65] on link "Orders" at bounding box center [279, 63] width 17 height 18
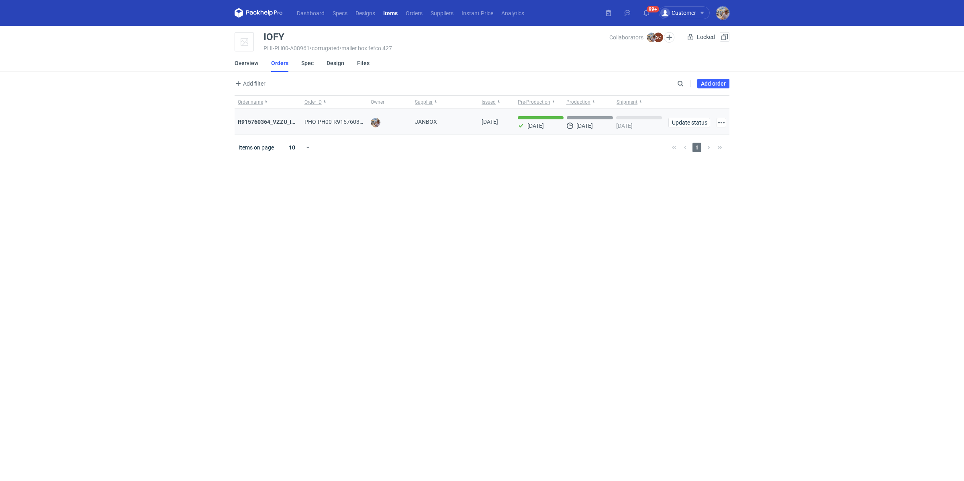
click at [272, 116] on div "R915760364_VZZU_IOFY" at bounding box center [268, 122] width 67 height 26
click at [269, 121] on strong "R915760364_VZZU_IOFY" at bounding box center [270, 122] width 64 height 6
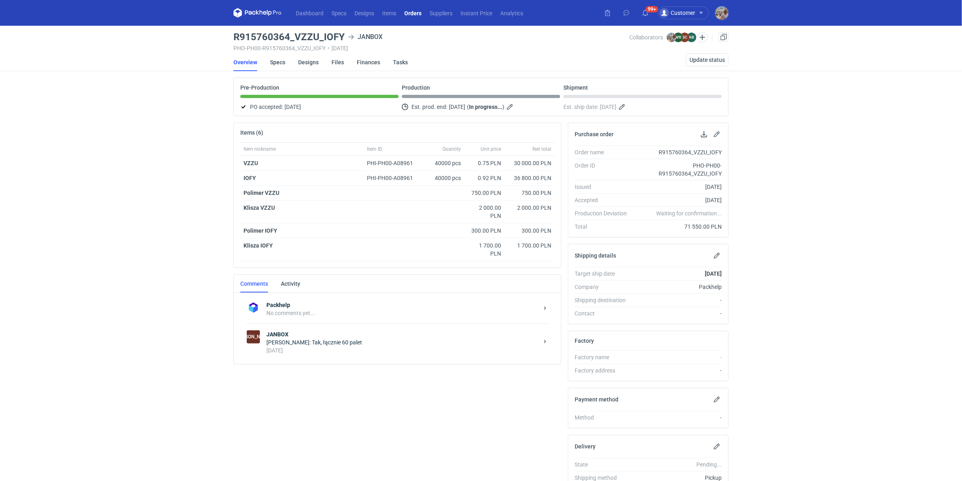
click at [345, 354] on div "JA JANBOX Sylwia Cichórz: Tak, łącznie 60 palet 3 days ago" at bounding box center [397, 341] width 301 height 37
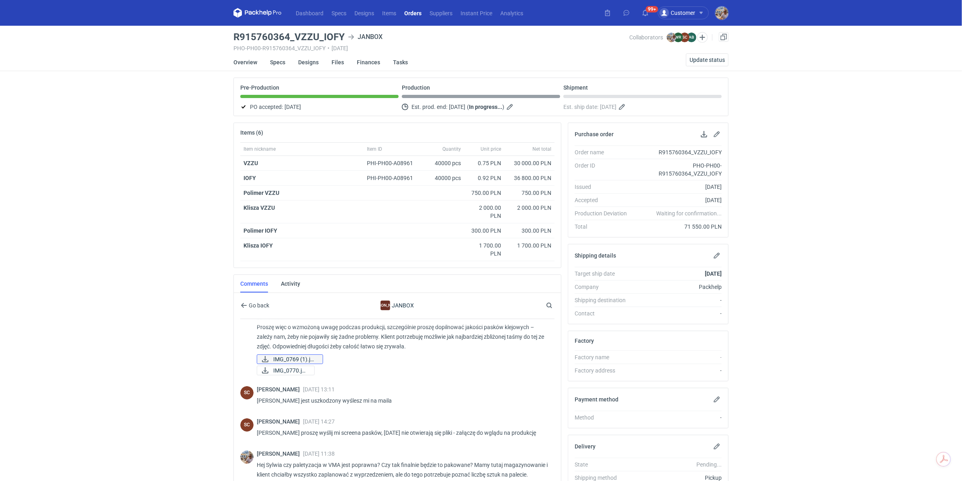
click at [289, 355] on span "IMG_0769 (1).jpeg" at bounding box center [294, 359] width 43 height 9
click at [287, 366] on span "IMG_0770.jpeg" at bounding box center [290, 370] width 35 height 9
